Goal: Find specific page/section: Find specific page/section

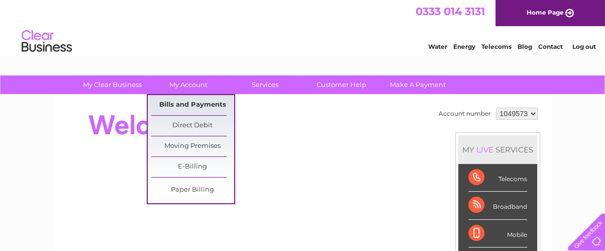
click at [196, 102] on link "Bills and Payments" at bounding box center [192, 105] width 83 height 20
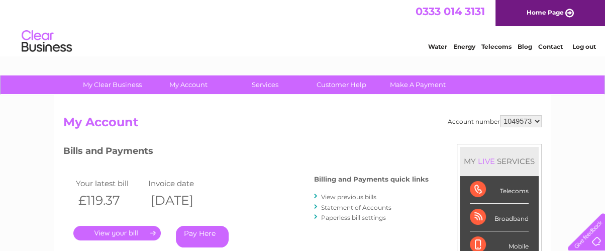
click at [132, 229] on link "." at bounding box center [116, 233] width 87 height 15
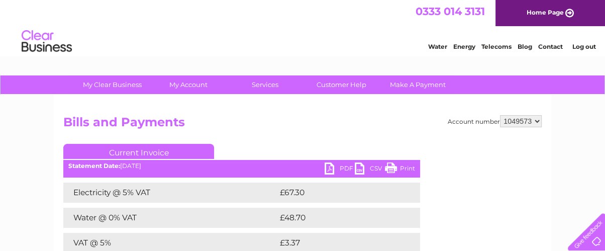
click at [330, 168] on link "PDF" at bounding box center [340, 169] width 30 height 15
